Goal: Find contact information: Find contact information

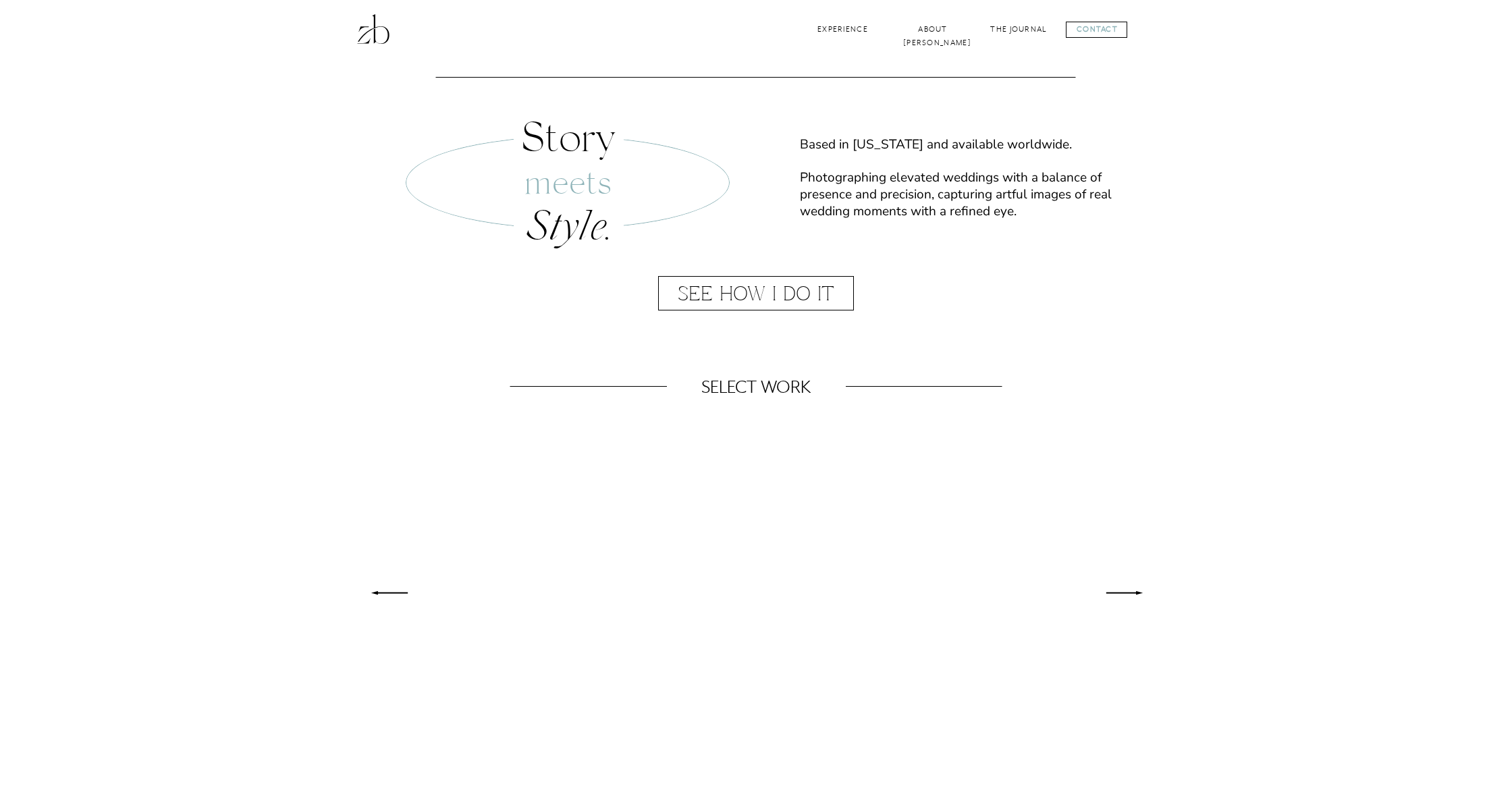
scroll to position [521, 0]
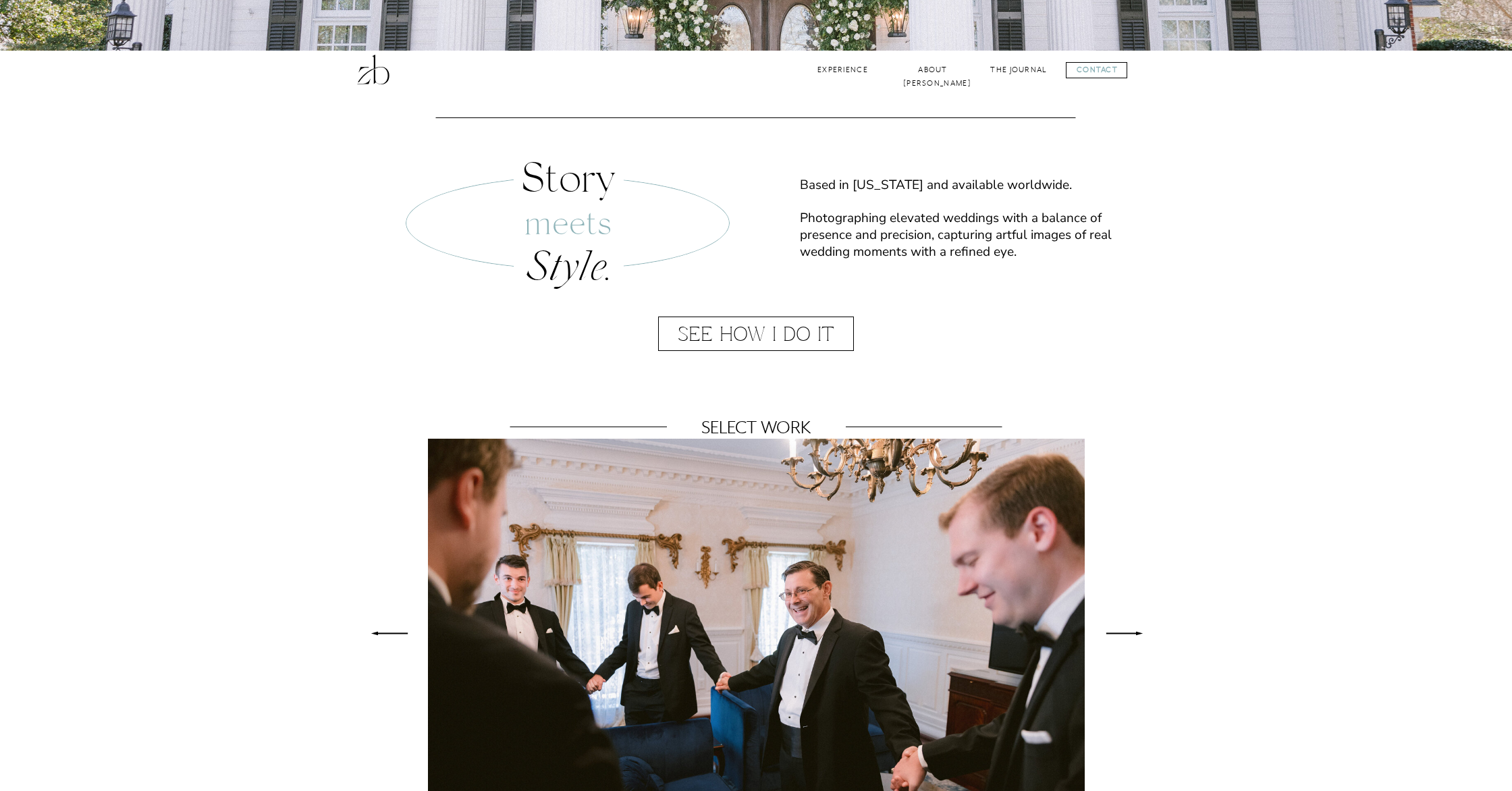
click at [1104, 70] on div at bounding box center [1096, 70] width 62 height 16
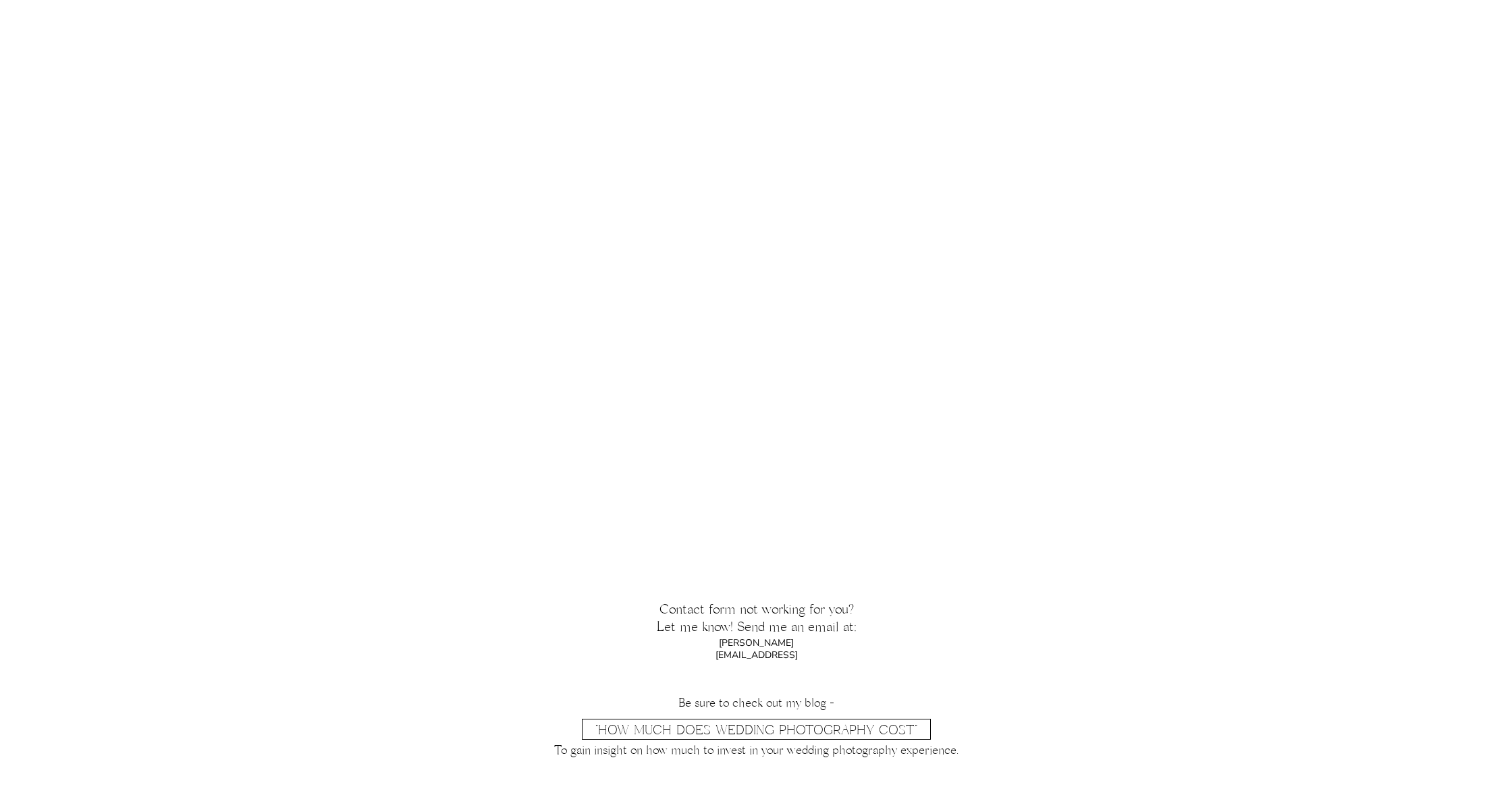
scroll to position [1109, 0]
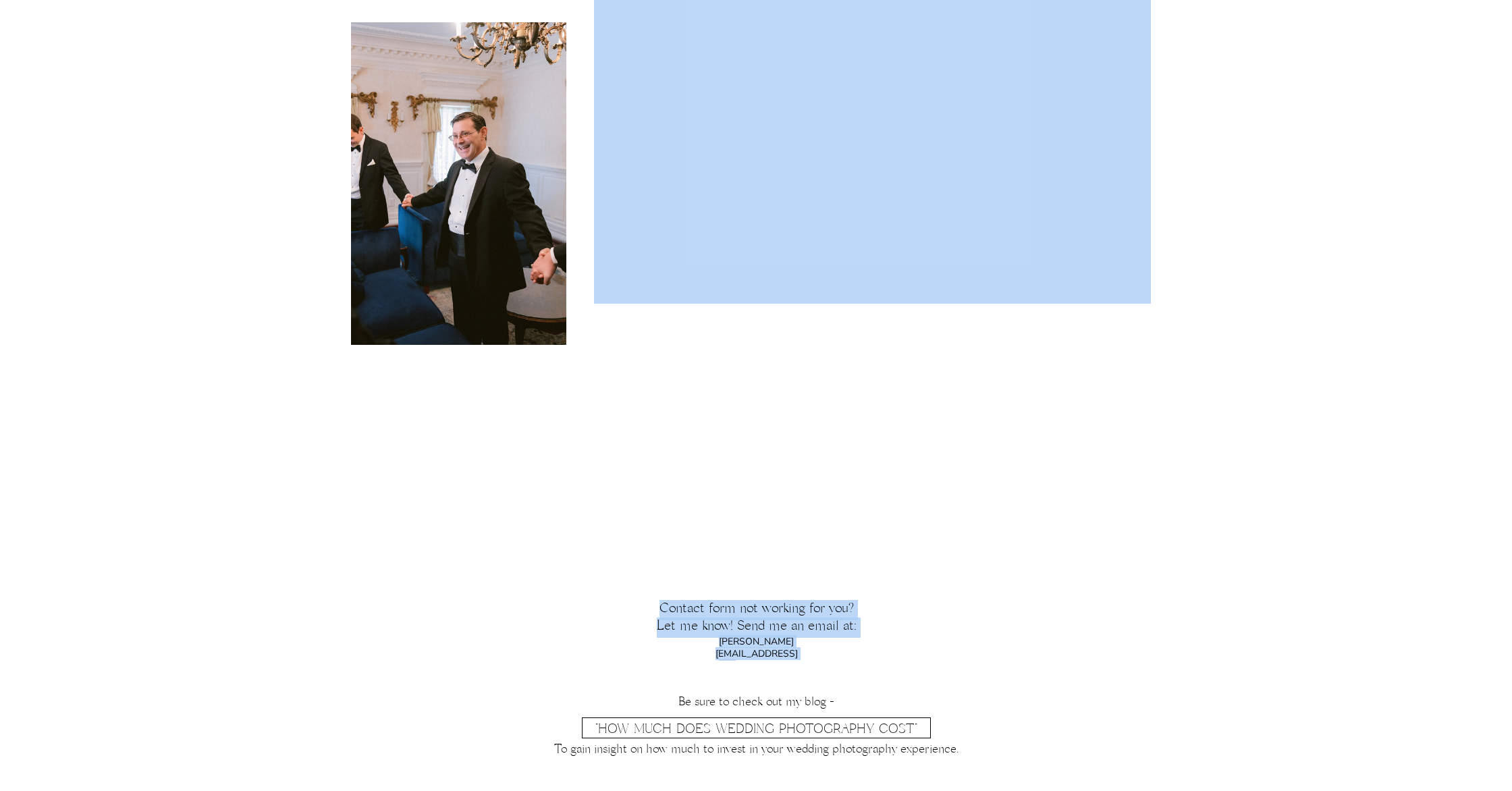
drag, startPoint x: 837, startPoint y: 644, endPoint x: 708, endPoint y: 648, distance: 129.1
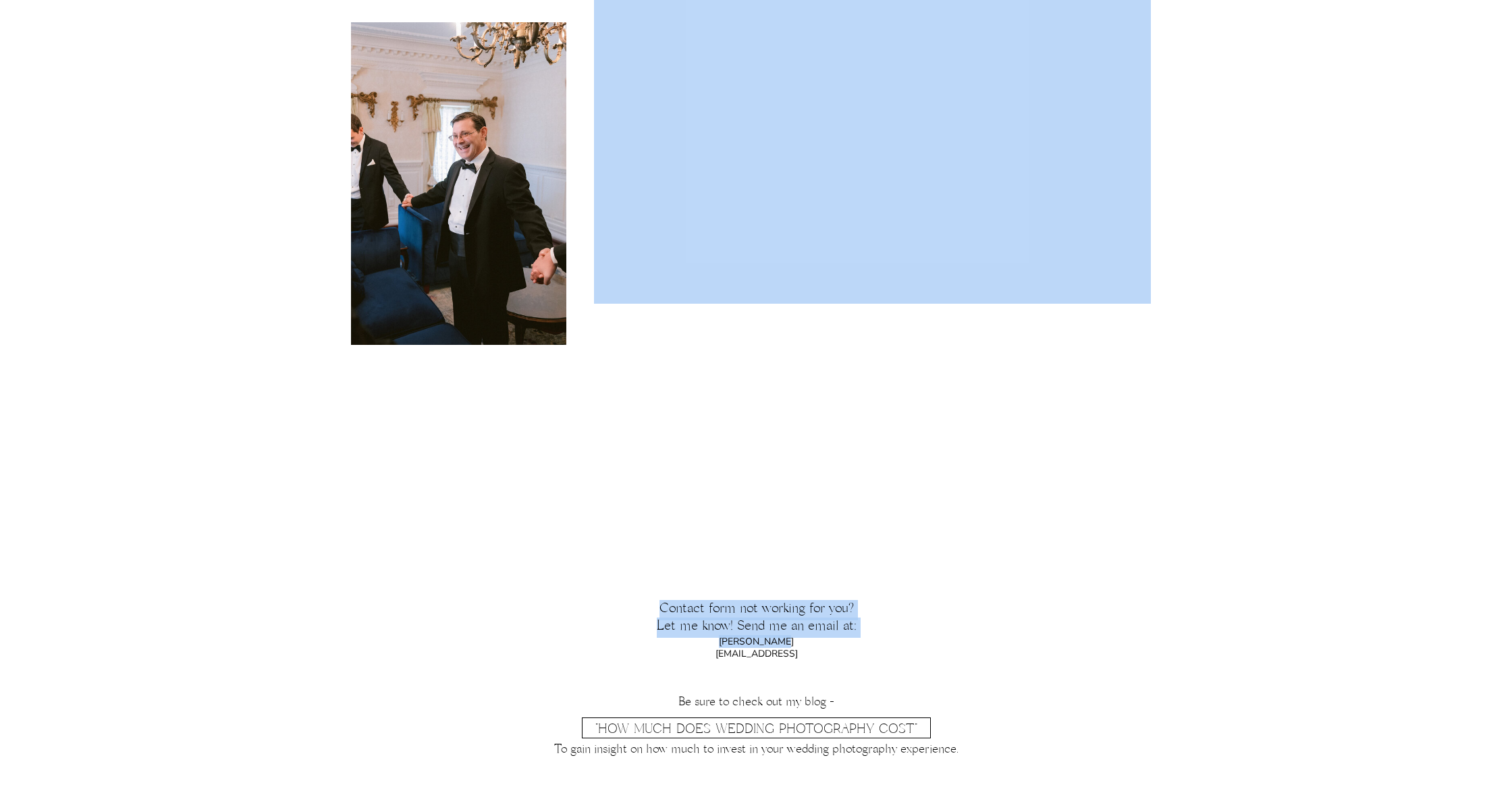
drag, startPoint x: 837, startPoint y: 642, endPoint x: 735, endPoint y: 646, distance: 102.1
click at [679, 645] on p "zack@zackbradleyphotography.com" at bounding box center [757, 643] width 156 height 16
click at [772, 647] on p "zack@zackbradleyphotography.com" at bounding box center [757, 645] width 156 height 16
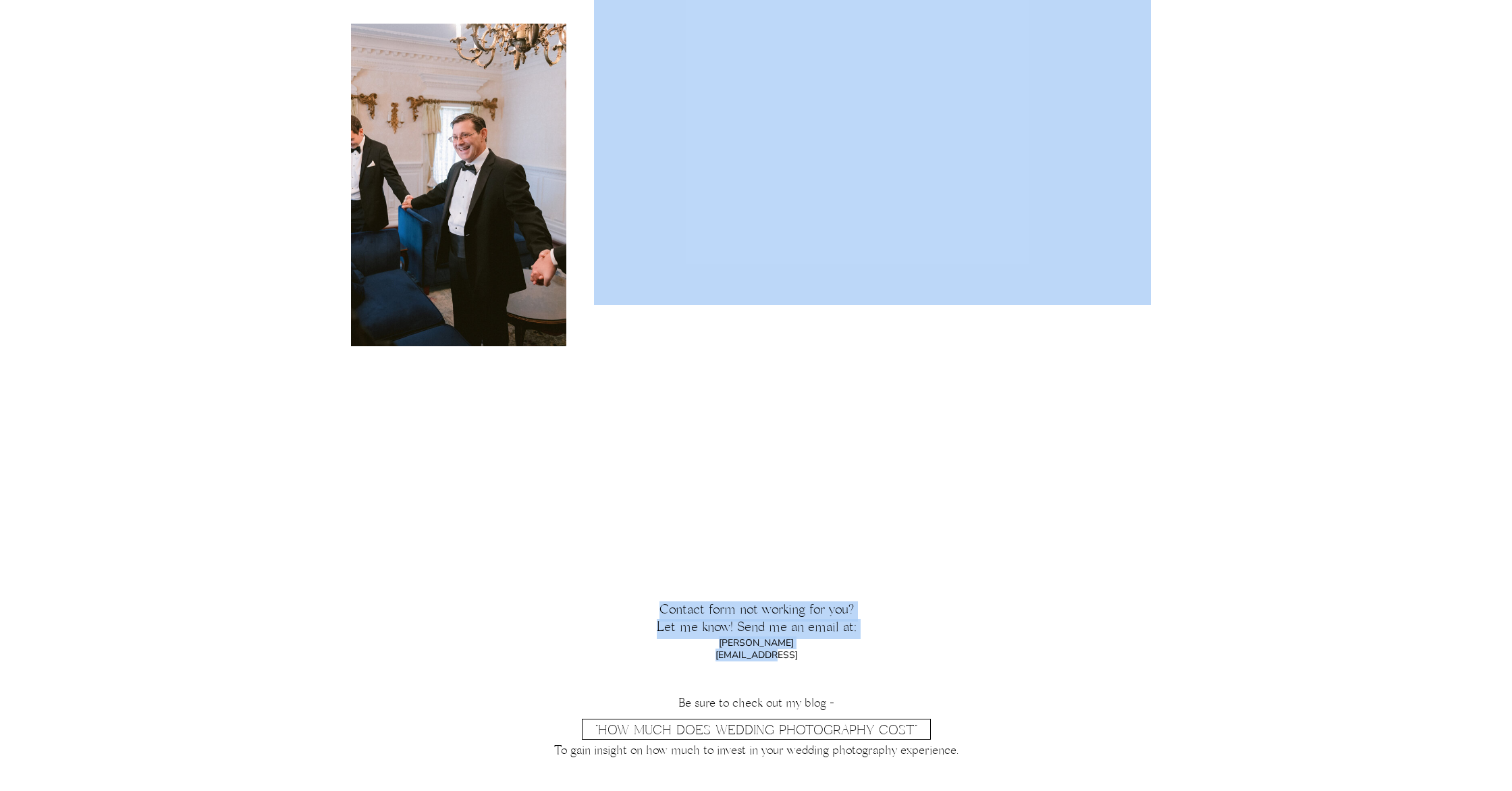
drag, startPoint x: 835, startPoint y: 641, endPoint x: 803, endPoint y: 644, distance: 32.1
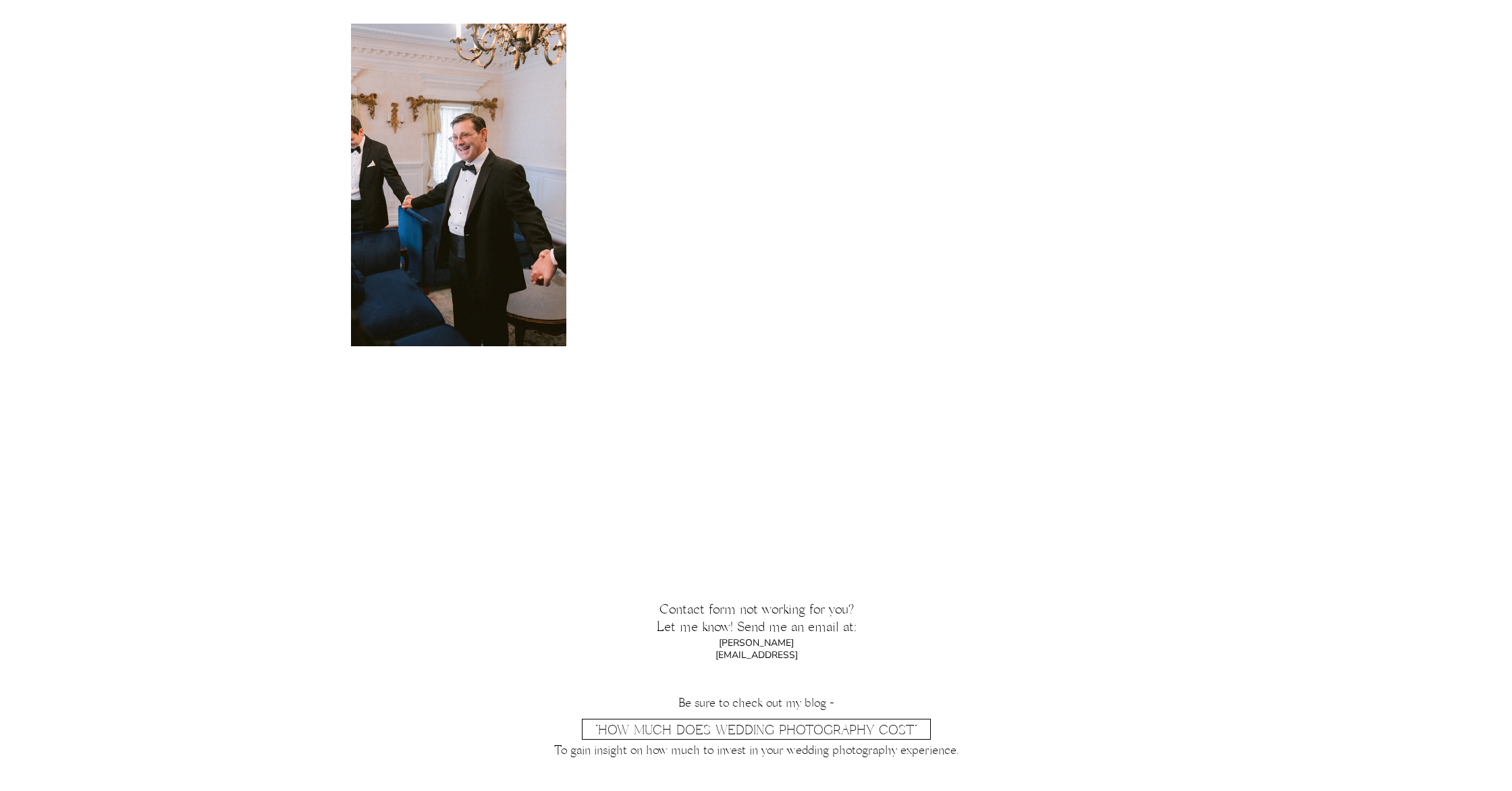
copy p "zack@zackbradleyphotography.com"
drag, startPoint x: 806, startPoint y: 644, endPoint x: 63, endPoint y: 31, distance: 963.2
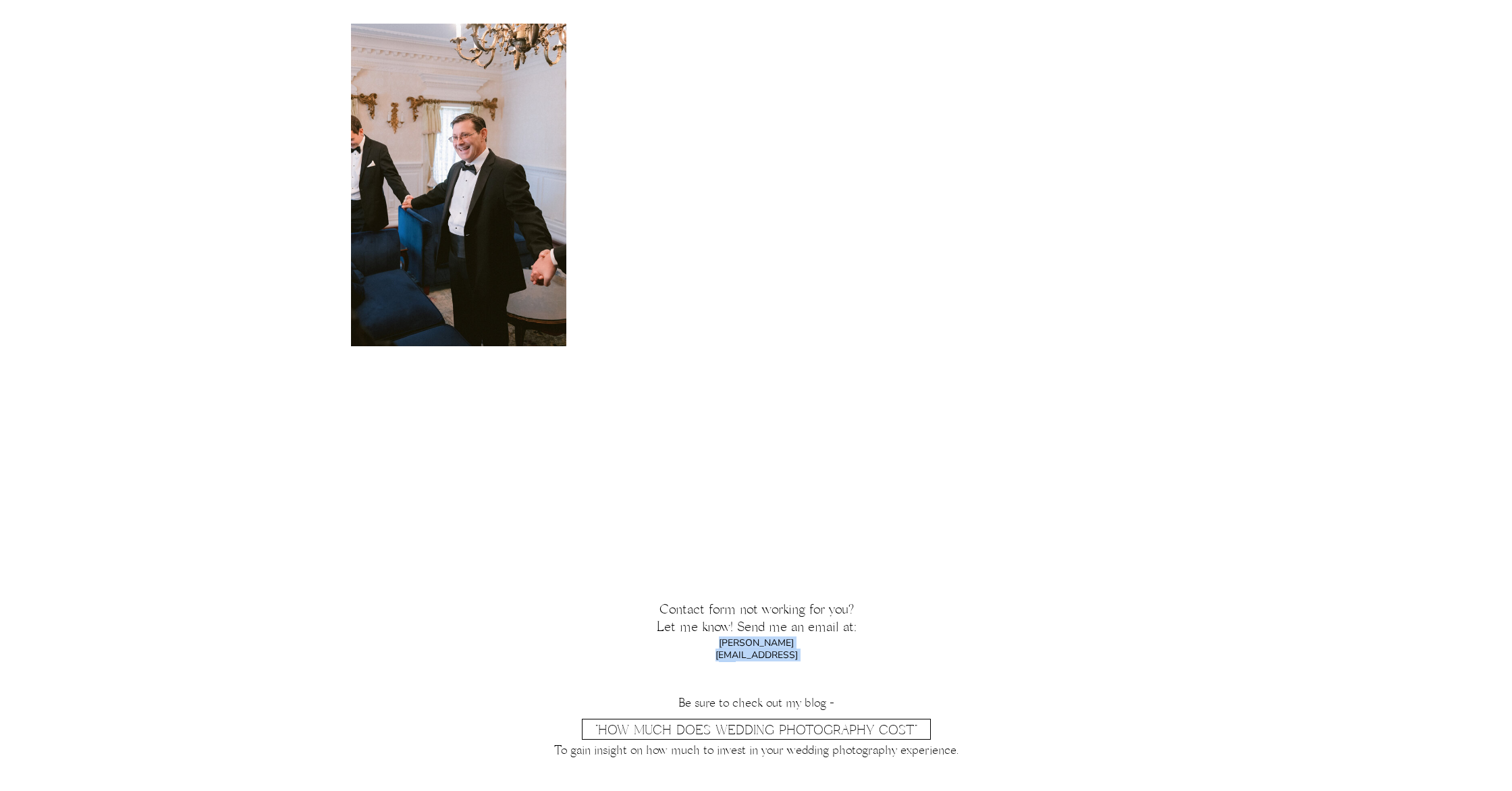
scroll to position [0, 0]
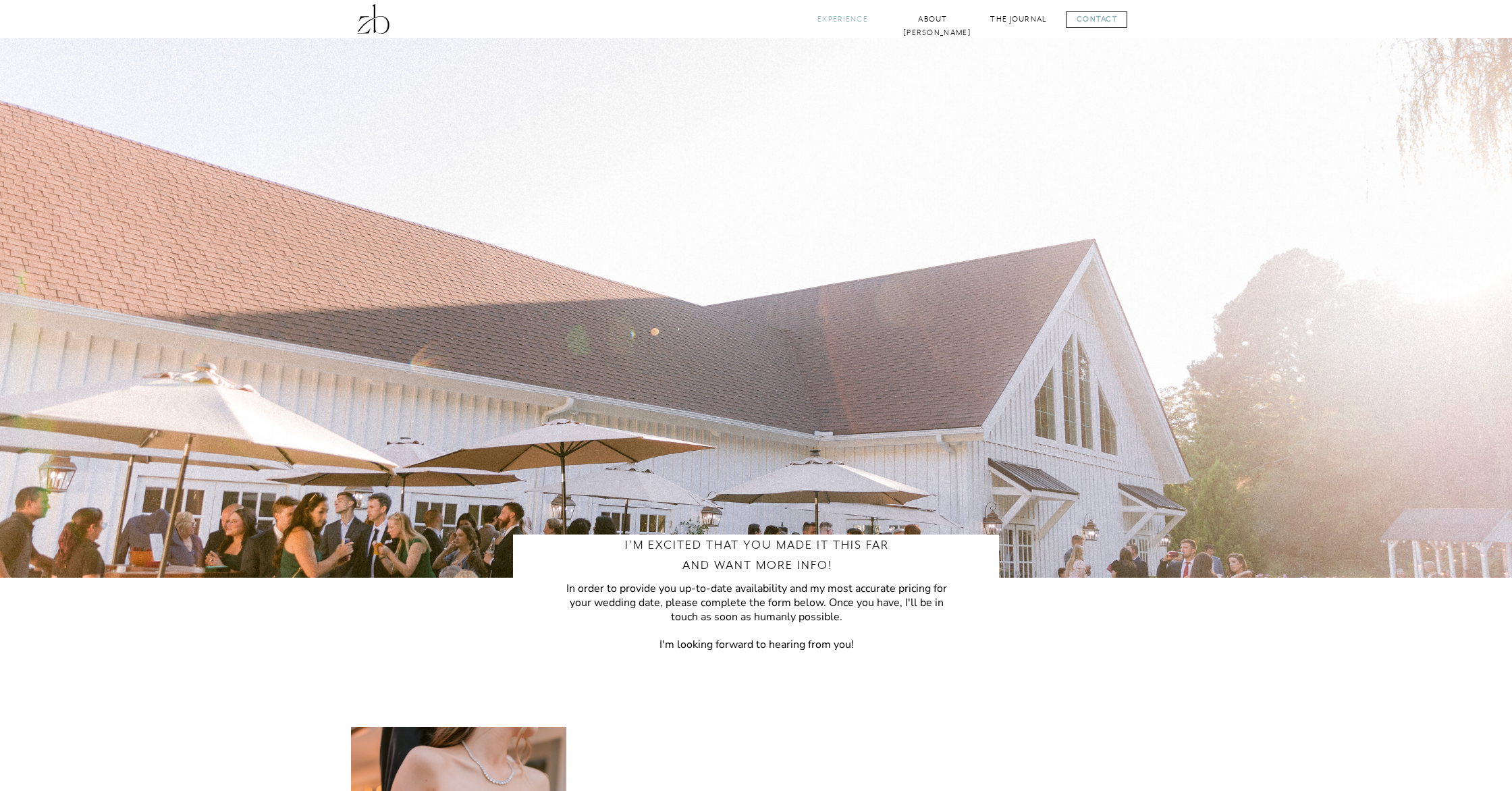
click at [832, 20] on nav "Experience" at bounding box center [842, 20] width 54 height 13
